Goal: Find specific page/section: Find specific page/section

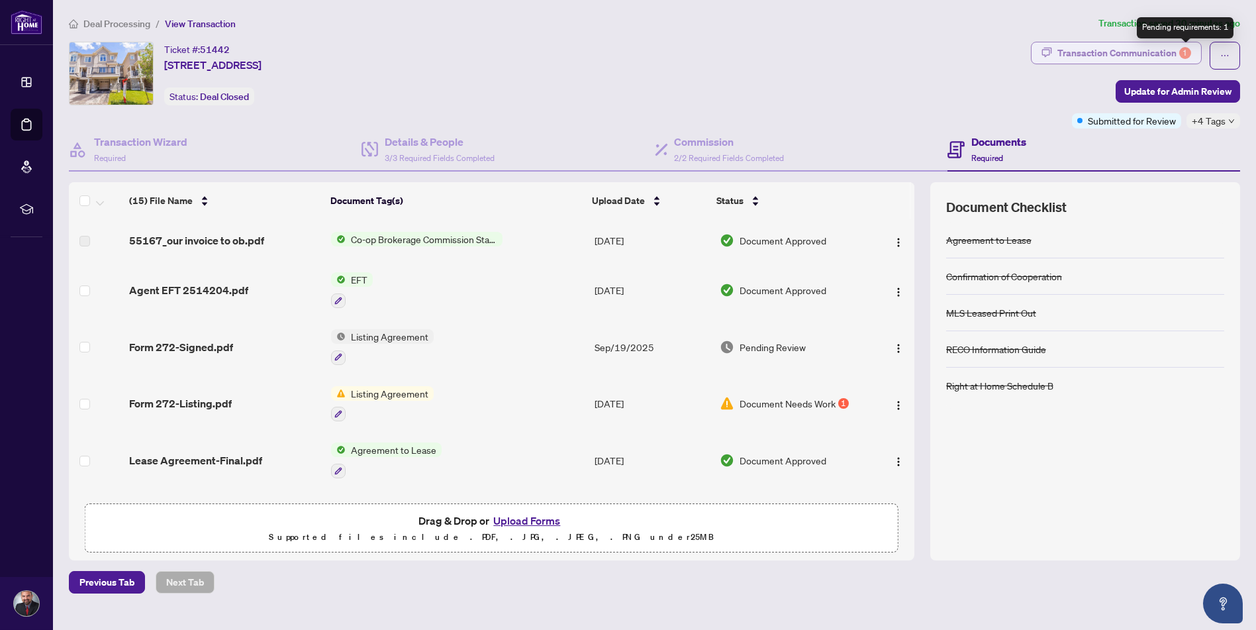
click at [1188, 51] on div "1" at bounding box center [1185, 53] width 12 height 12
click at [1132, 50] on div "Transaction Communication 1" at bounding box center [1124, 52] width 134 height 21
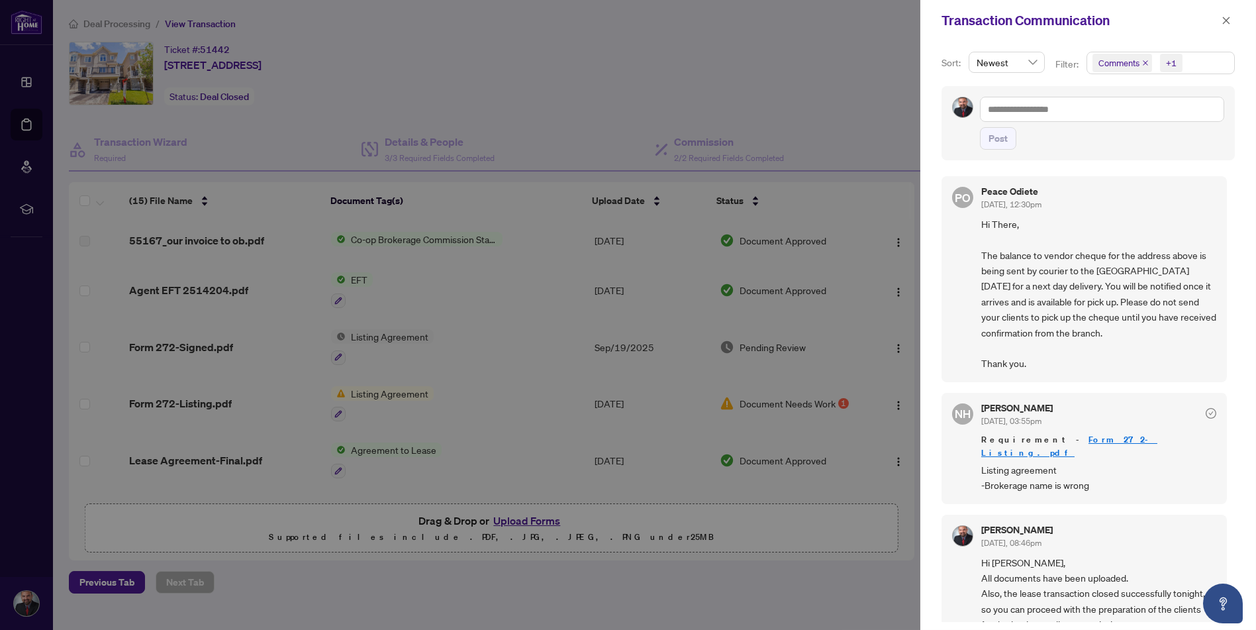
click at [385, 297] on div at bounding box center [628, 315] width 1256 height 630
click at [1225, 20] on icon "close" at bounding box center [1226, 20] width 7 height 7
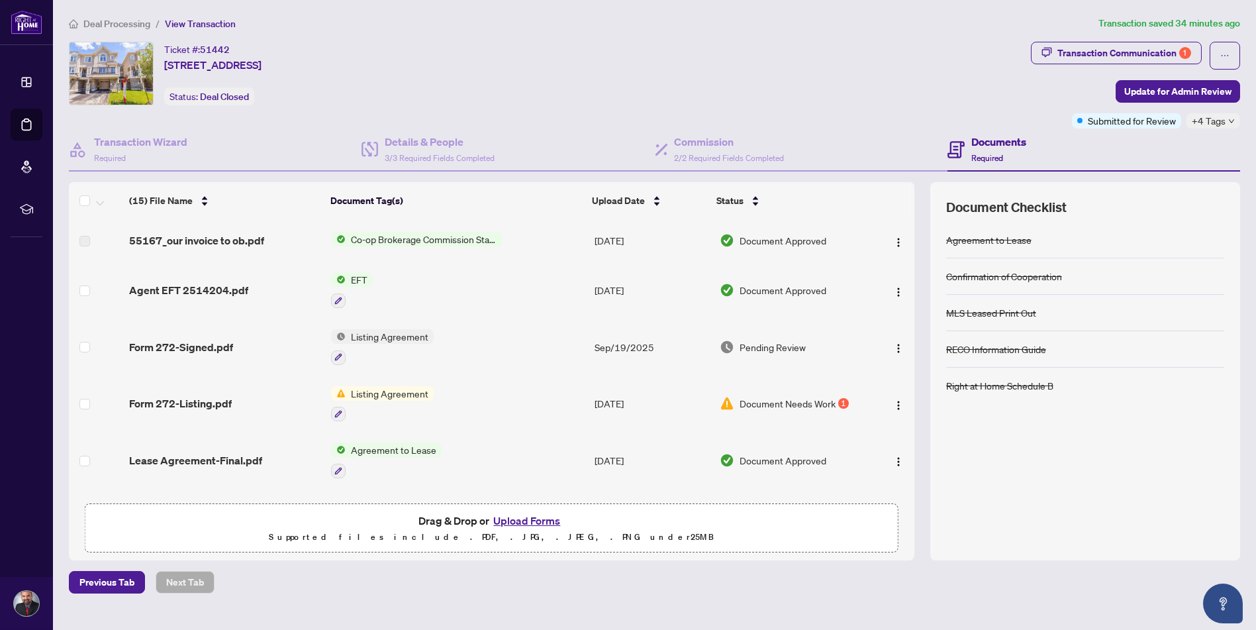
click at [357, 277] on span "EFT" at bounding box center [359, 279] width 27 height 15
click at [353, 340] on span "EFT" at bounding box center [351, 343] width 146 height 15
